Goal: Task Accomplishment & Management: Use online tool/utility

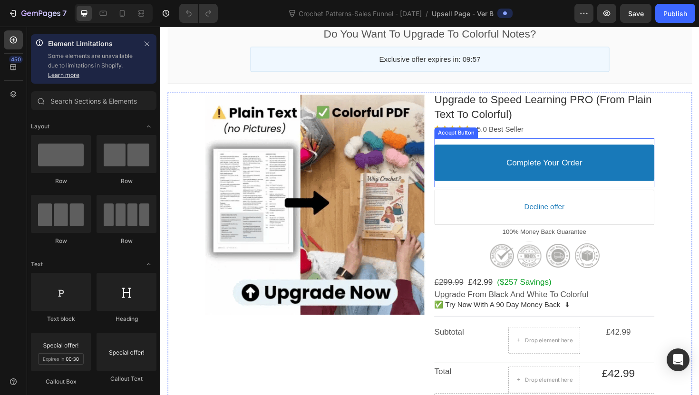
scroll to position [148, 0]
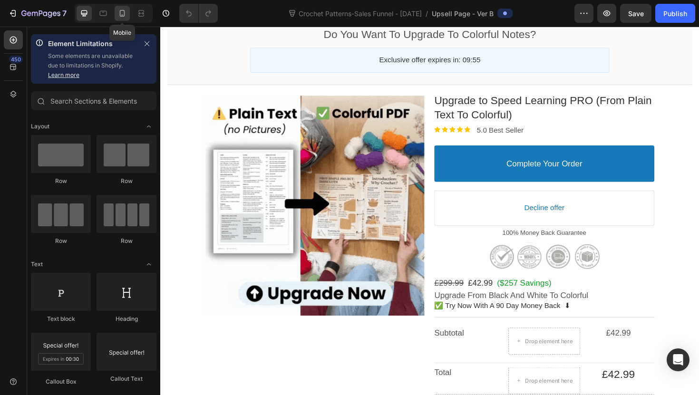
click at [126, 14] on icon at bounding box center [122, 14] width 10 height 10
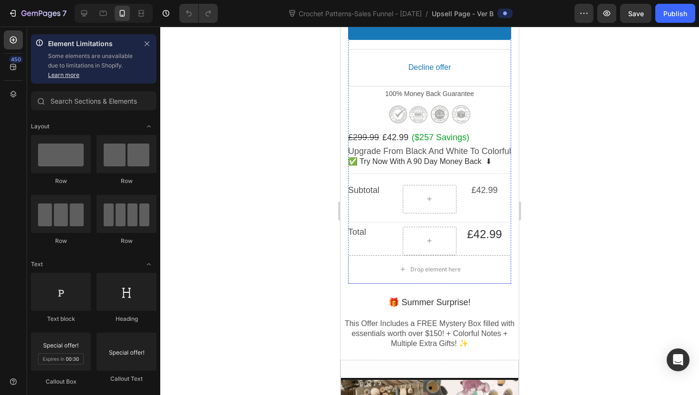
scroll to position [496, 0]
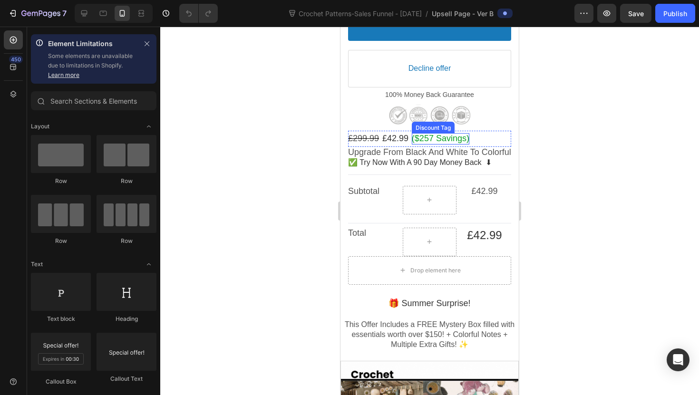
click at [433, 134] on bdo "($257 Savings)" at bounding box center [441, 139] width 58 height 10
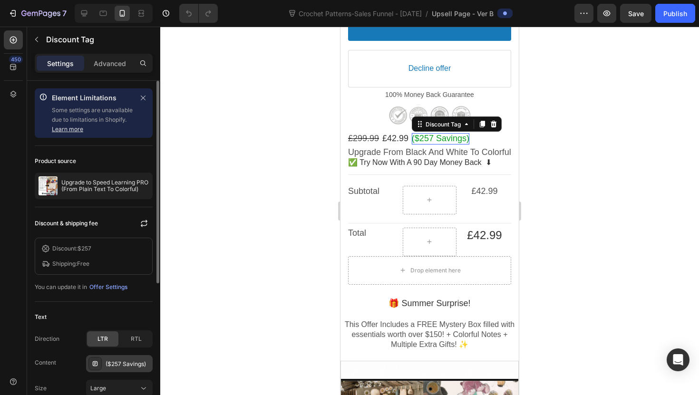
click at [126, 365] on div "($257 Savings)" at bounding box center [128, 364] width 45 height 9
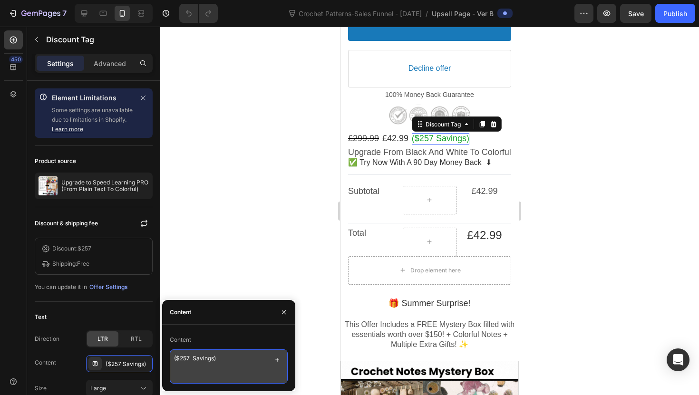
click at [179, 359] on textarea "($257 Savings)" at bounding box center [229, 366] width 118 height 34
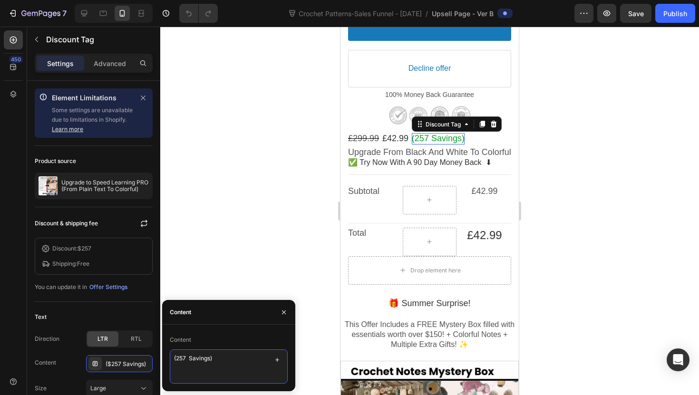
paste textarea "£"
type textarea "(£257 Savings)"
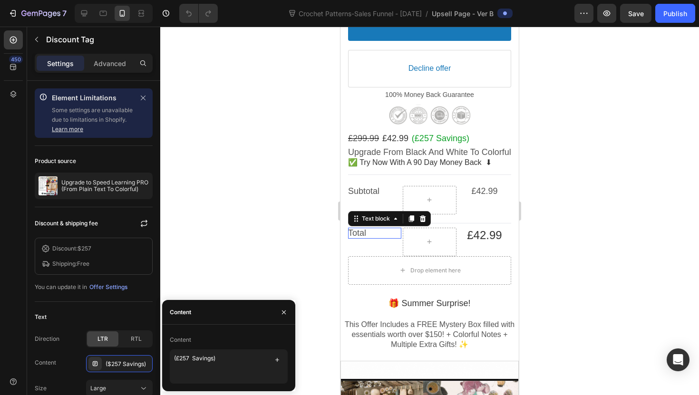
click at [382, 218] on div "Text block" at bounding box center [389, 218] width 83 height 15
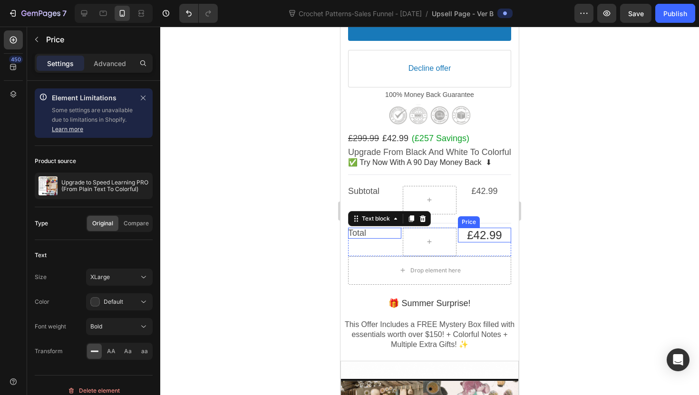
click at [483, 233] on bdo "£42.99" at bounding box center [484, 235] width 35 height 13
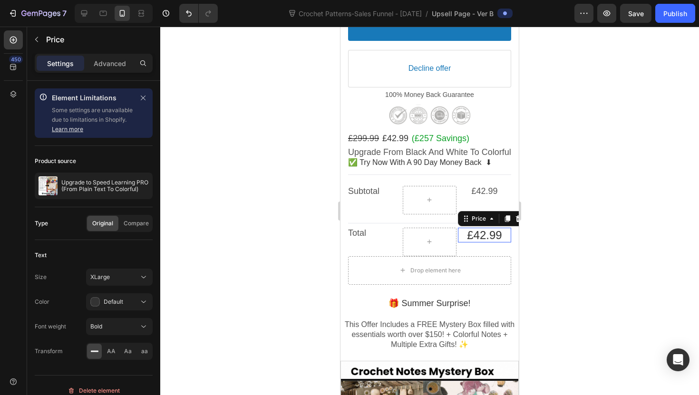
scroll to position [658, 0]
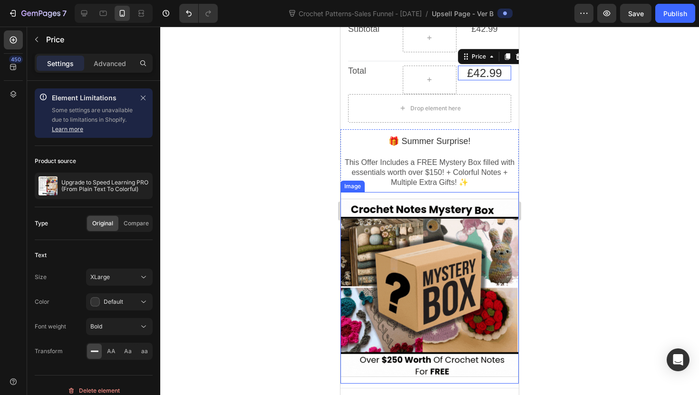
click at [431, 257] on div at bounding box center [429, 288] width 178 height 178
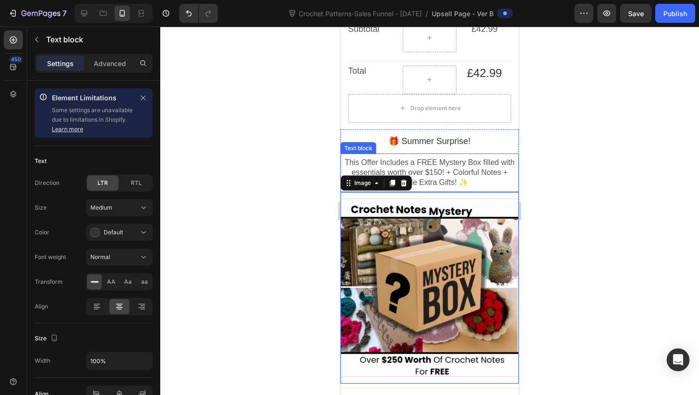
click at [476, 179] on p "This Offer Includes a FREE Mystery Box filled with essentials worth over $150! …" at bounding box center [429, 172] width 178 height 29
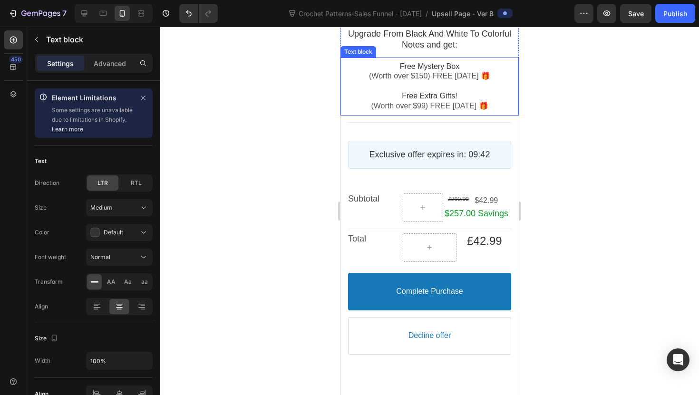
scroll to position [1225, 0]
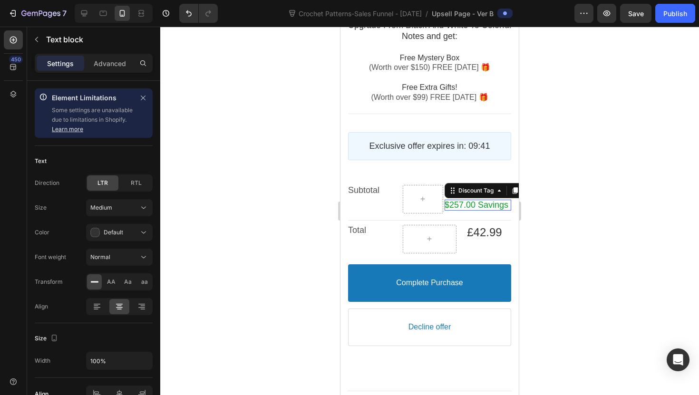
click at [472, 207] on bdo "$257.00 Savings" at bounding box center [477, 205] width 64 height 10
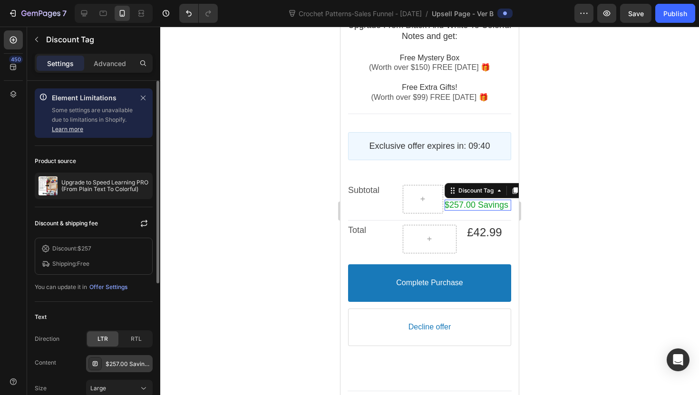
click at [128, 368] on div "$257.00 Savings" at bounding box center [128, 364] width 45 height 9
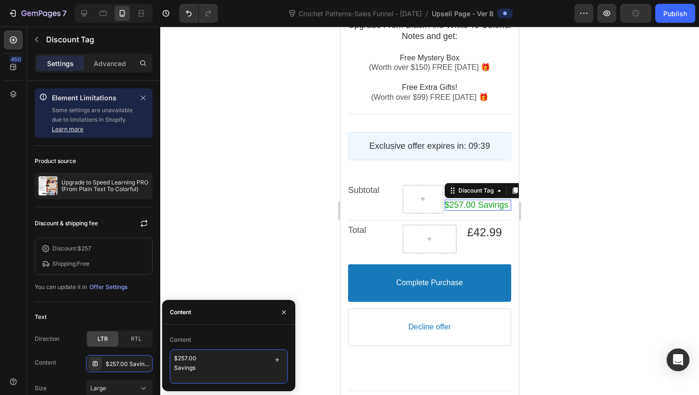
click at [179, 359] on textarea "$257.00 Savings" at bounding box center [229, 366] width 118 height 34
paste textarea "£"
type textarea "£257.00 Savings"
click at [393, 223] on div "Total Text block £42.99 Price Row" at bounding box center [429, 239] width 163 height 37
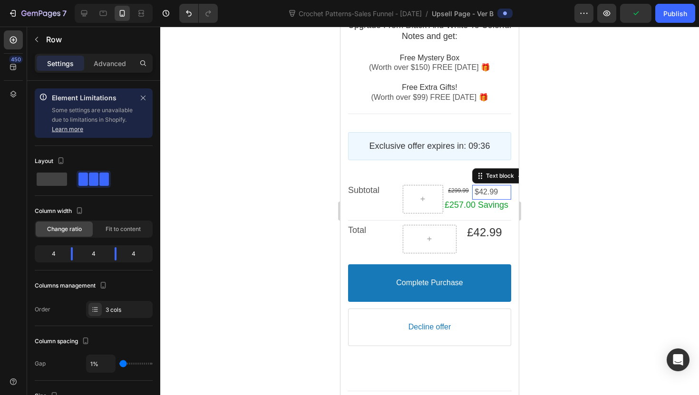
click at [487, 198] on div "$42.99 Text block" at bounding box center [491, 192] width 39 height 15
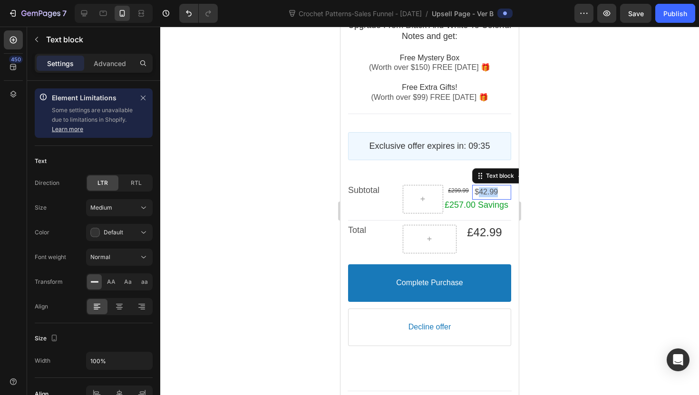
click at [479, 194] on span "$42.99" at bounding box center [486, 192] width 23 height 8
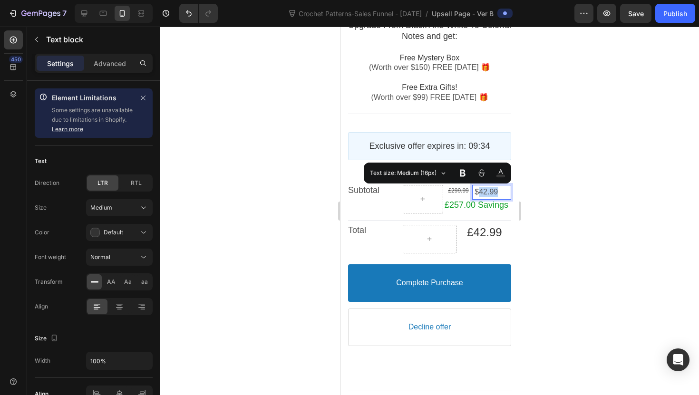
click at [479, 194] on span "$42.99" at bounding box center [486, 192] width 23 height 8
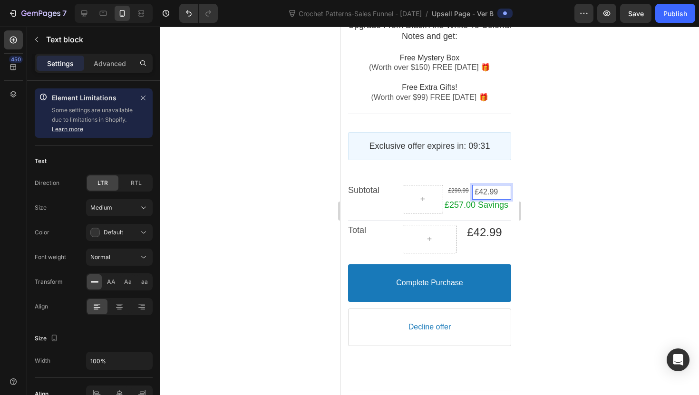
click at [698, 169] on div at bounding box center [429, 211] width 539 height 368
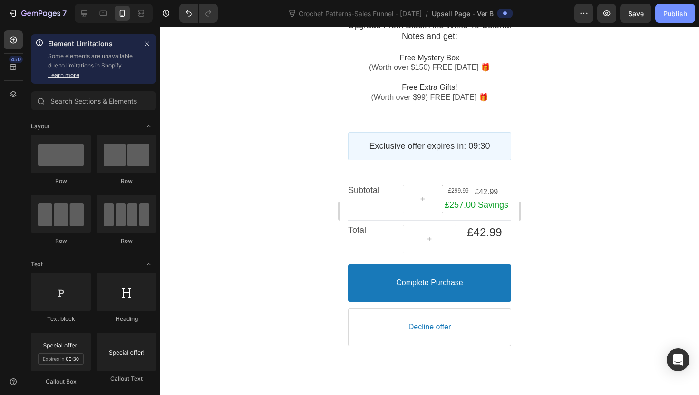
click at [670, 10] on div "Publish" at bounding box center [675, 14] width 24 height 10
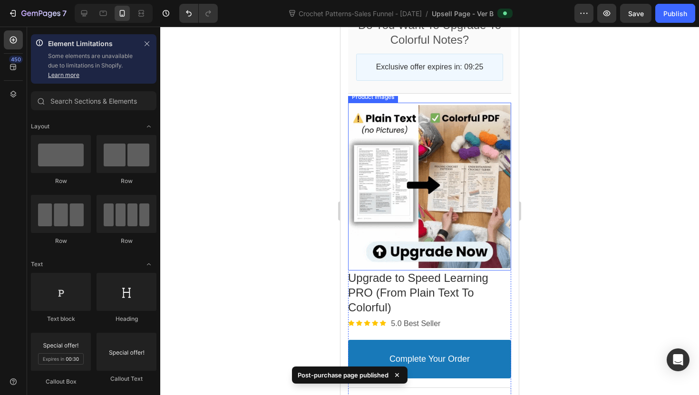
scroll to position [0, 0]
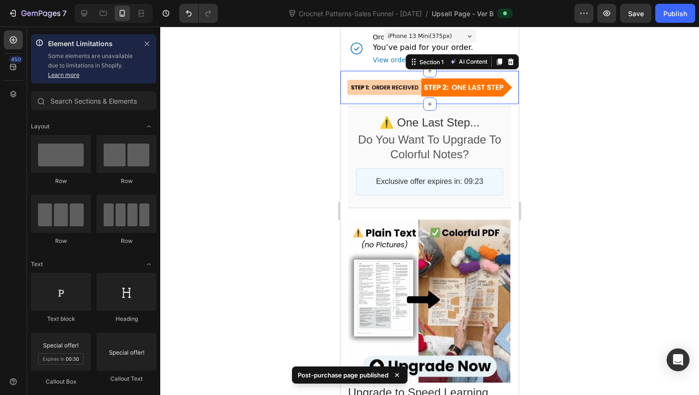
click at [464, 101] on div "Image Section 1 AI Content Write with GemAI You've reached / rewrites of your A…" at bounding box center [429, 87] width 178 height 33
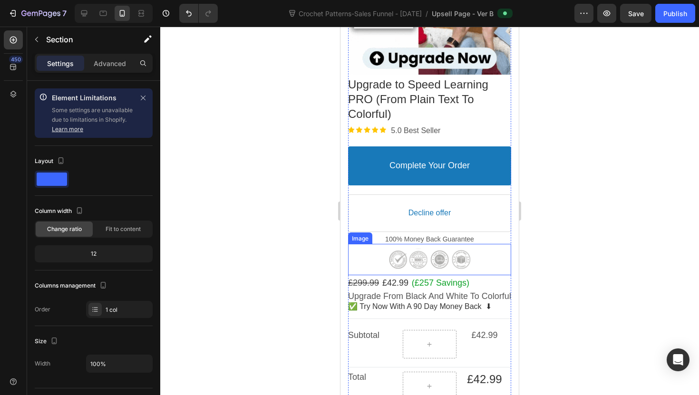
scroll to position [309, 0]
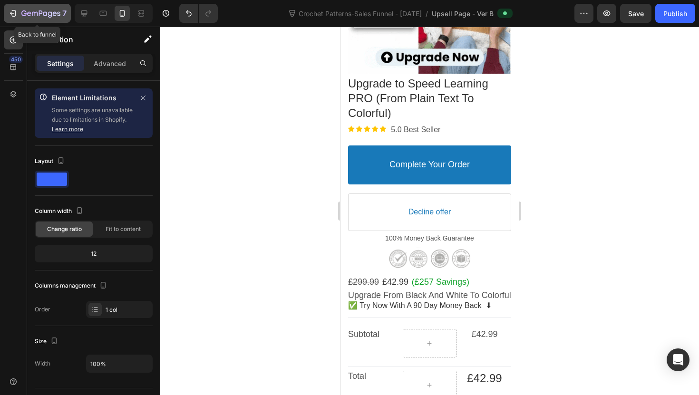
click at [26, 14] on icon "button" at bounding box center [40, 14] width 39 height 8
